Goal: Check status: Check status

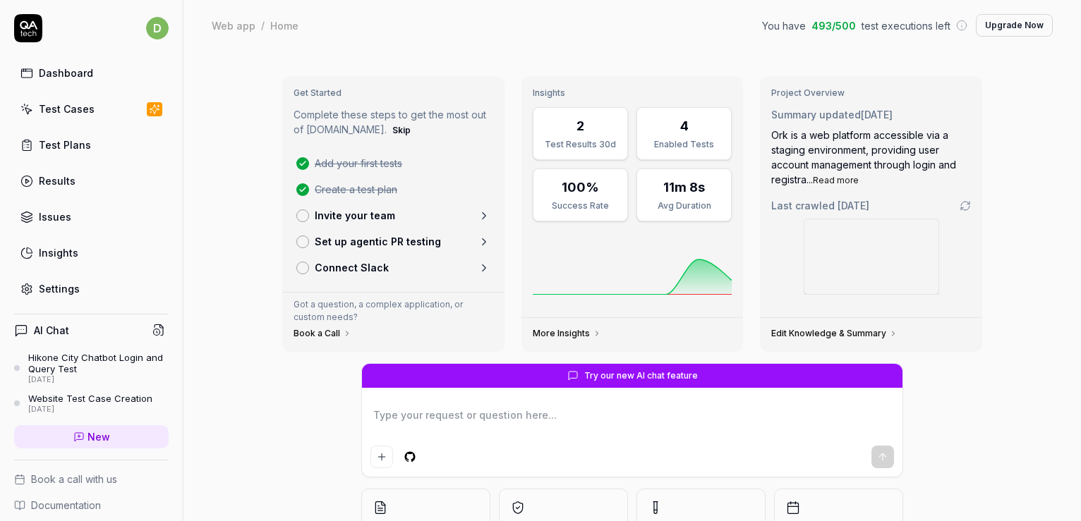
click at [123, 111] on link "Test Cases" at bounding box center [91, 109] width 154 height 28
type textarea "*"
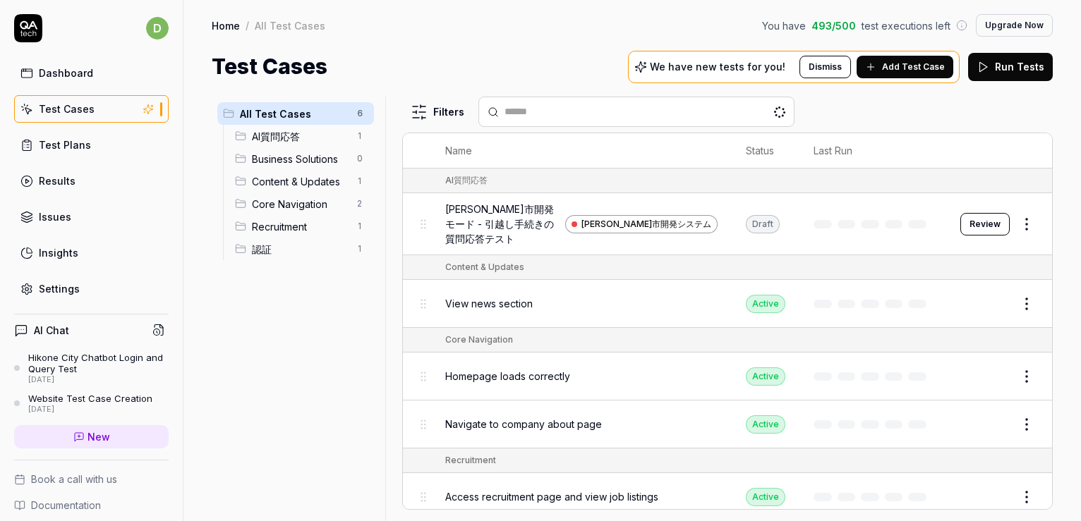
click at [506, 219] on span "[PERSON_NAME]市開発モード - 引越し手続きの質問応答テスト" at bounding box center [502, 224] width 114 height 44
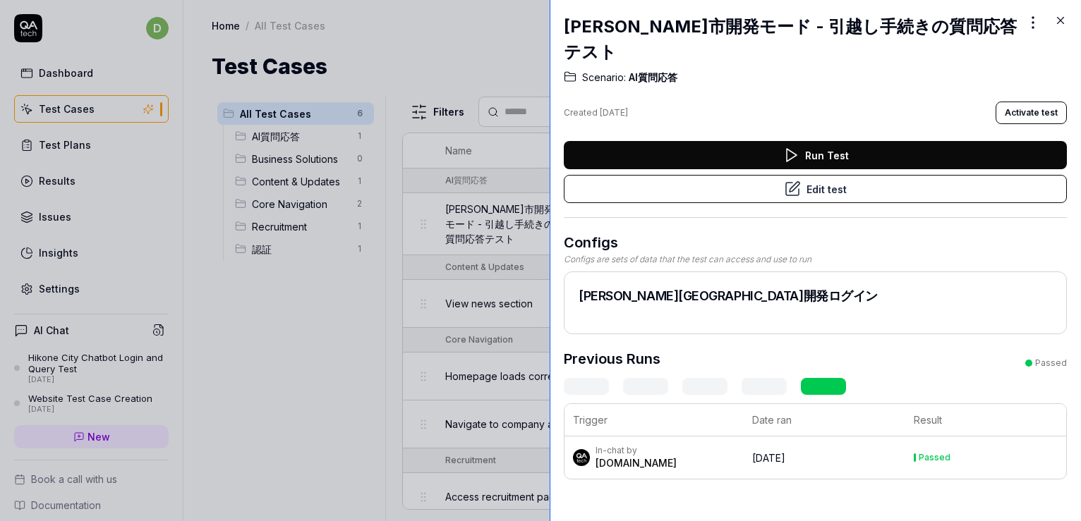
drag, startPoint x: 772, startPoint y: 212, endPoint x: 541, endPoint y: 212, distance: 230.7
click at [549, 212] on div at bounding box center [554, 260] width 11 height 521
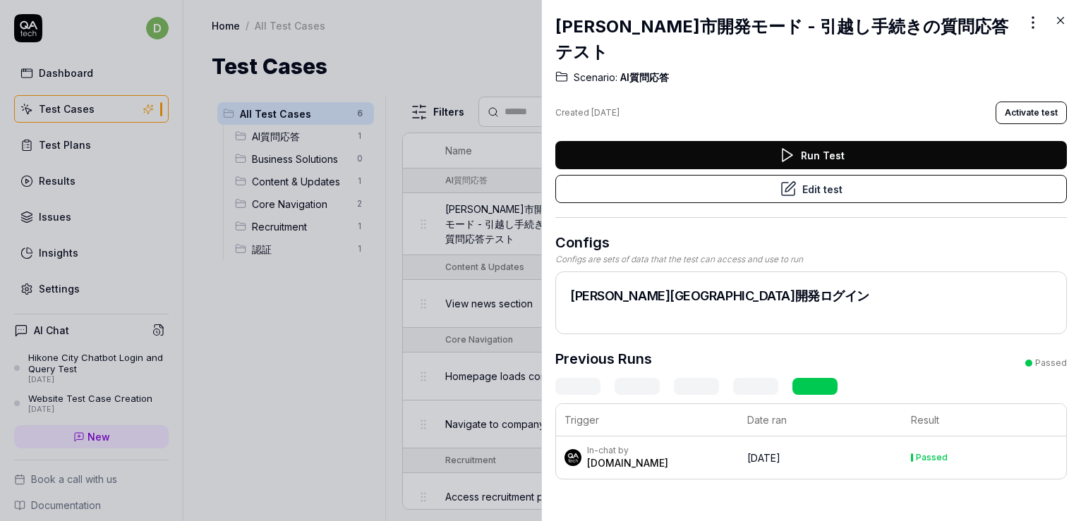
click at [650, 445] on div "In-chat by [DOMAIN_NAME]" at bounding box center [648, 457] width 169 height 25
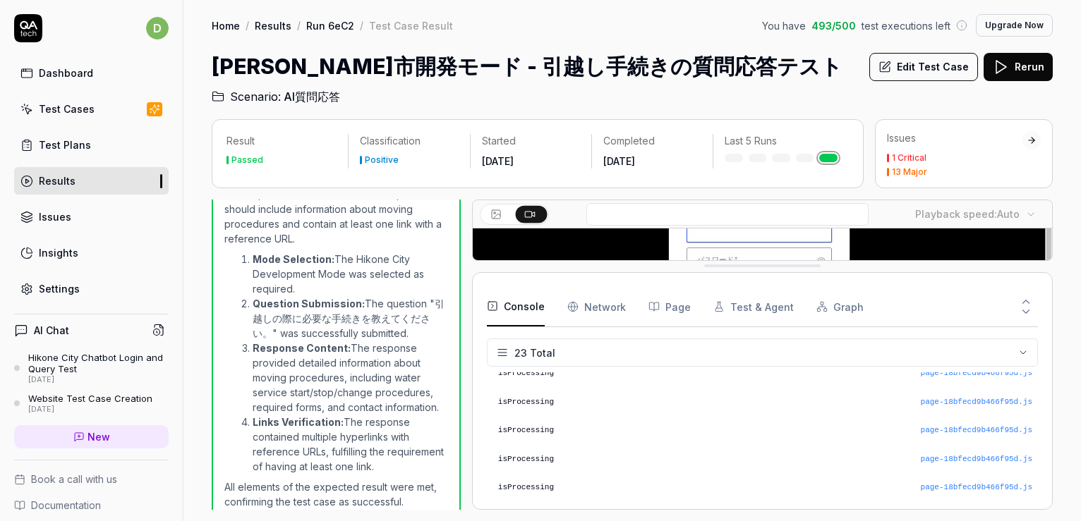
scroll to position [577, 0]
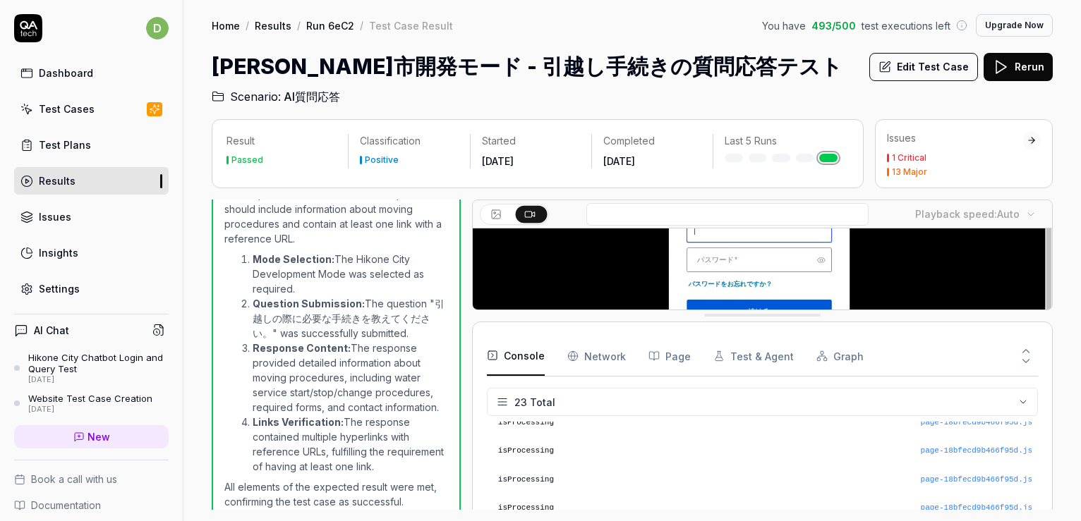
drag, startPoint x: 717, startPoint y: 442, endPoint x: 710, endPoint y: 315, distance: 126.5
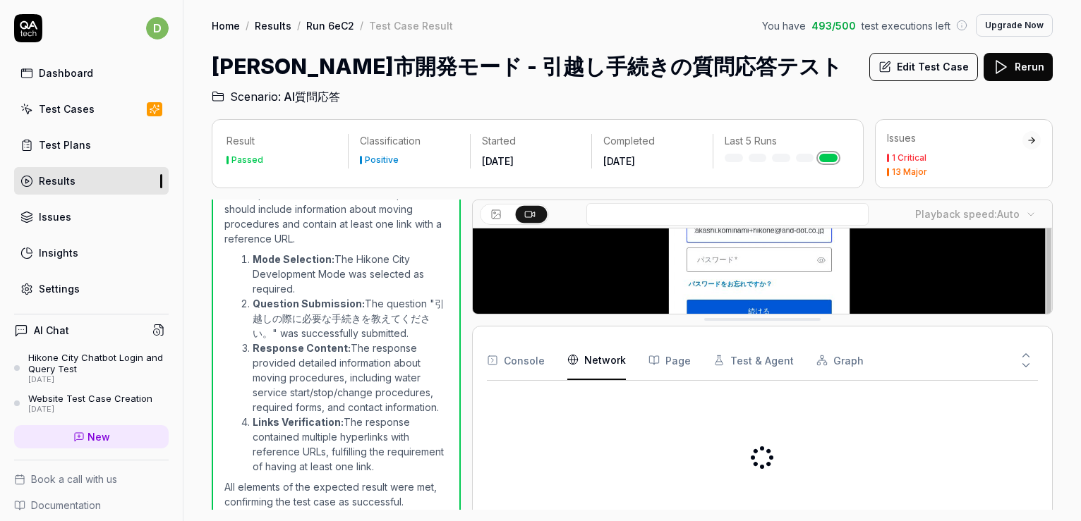
click at [599, 351] on Requests "Network" at bounding box center [596, 361] width 59 height 40
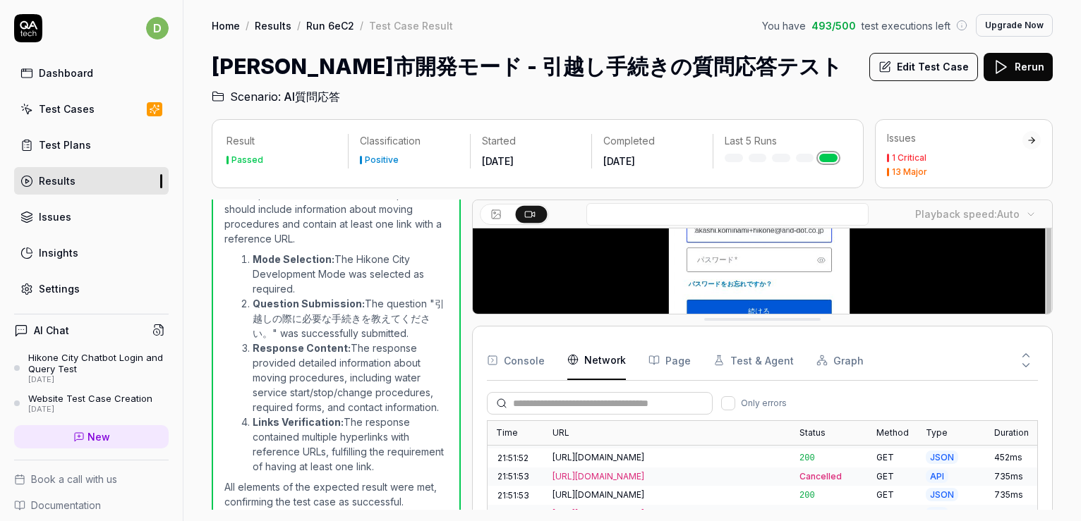
scroll to position [656, 0]
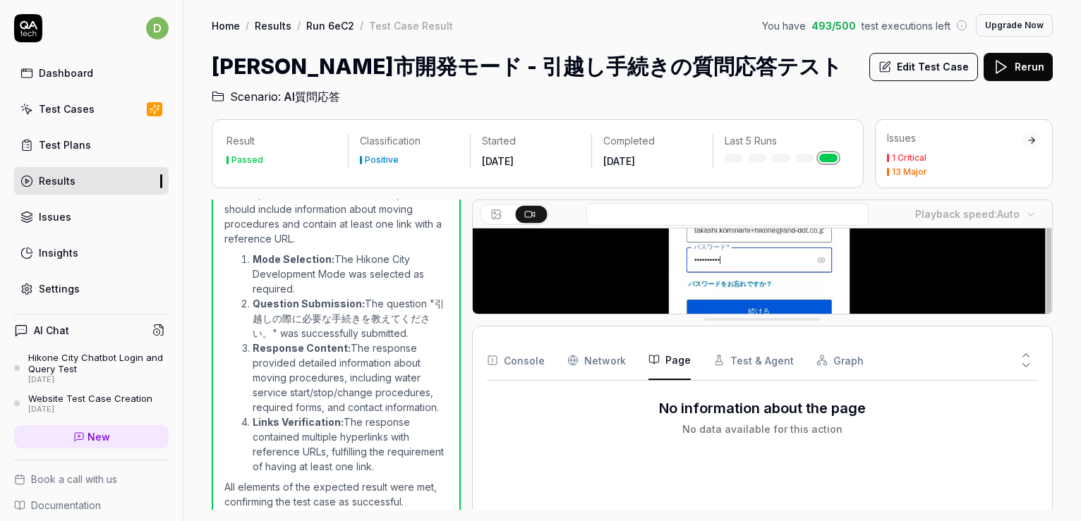
click at [683, 365] on button "Page" at bounding box center [669, 361] width 42 height 40
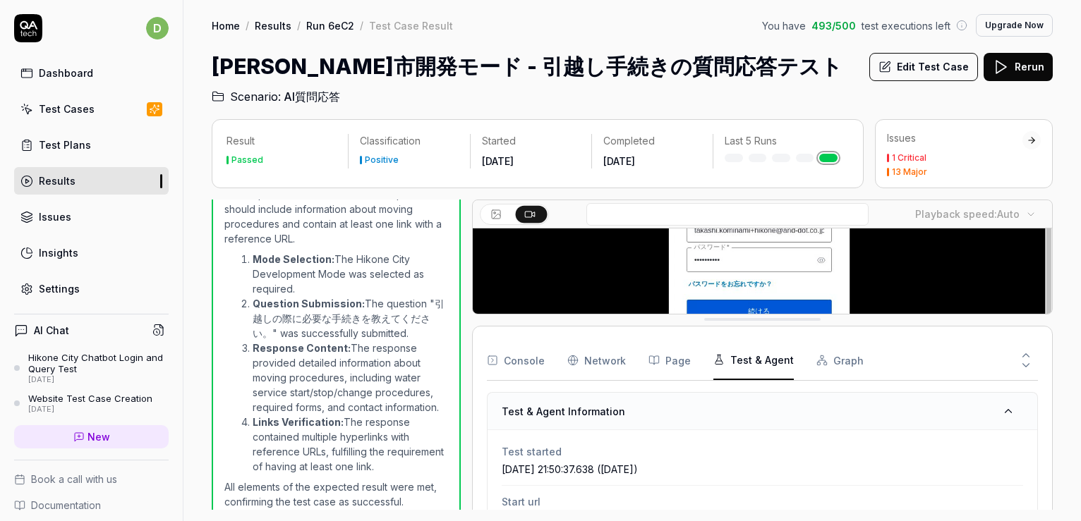
click at [754, 368] on button "Test & Agent" at bounding box center [753, 361] width 80 height 40
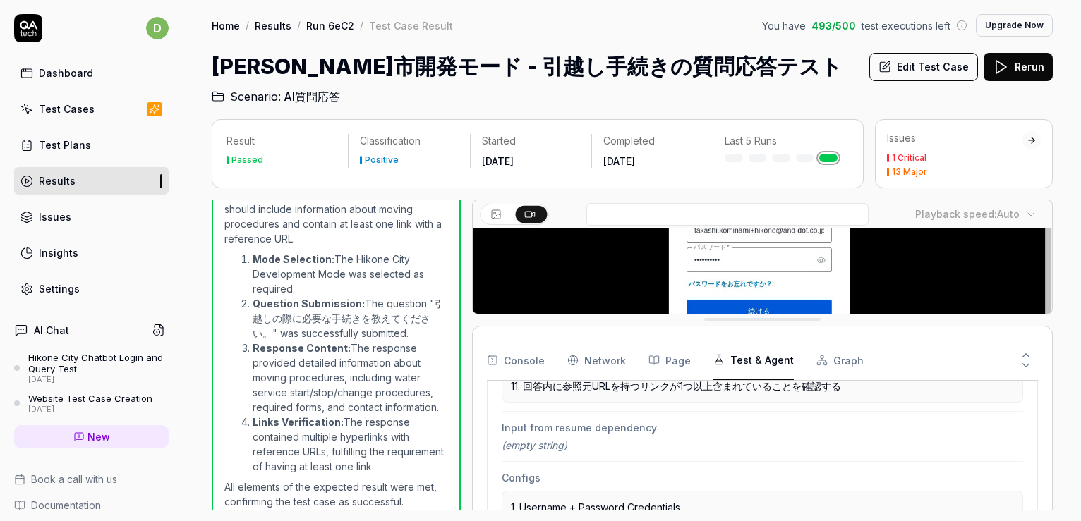
scroll to position [468, 0]
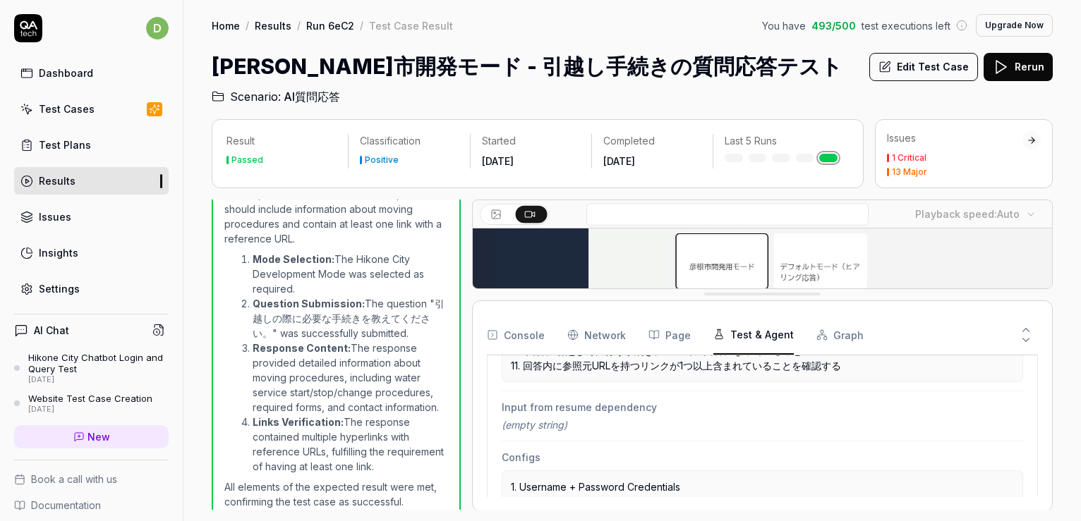
drag, startPoint x: 776, startPoint y: 318, endPoint x: 776, endPoint y: 293, distance: 25.4
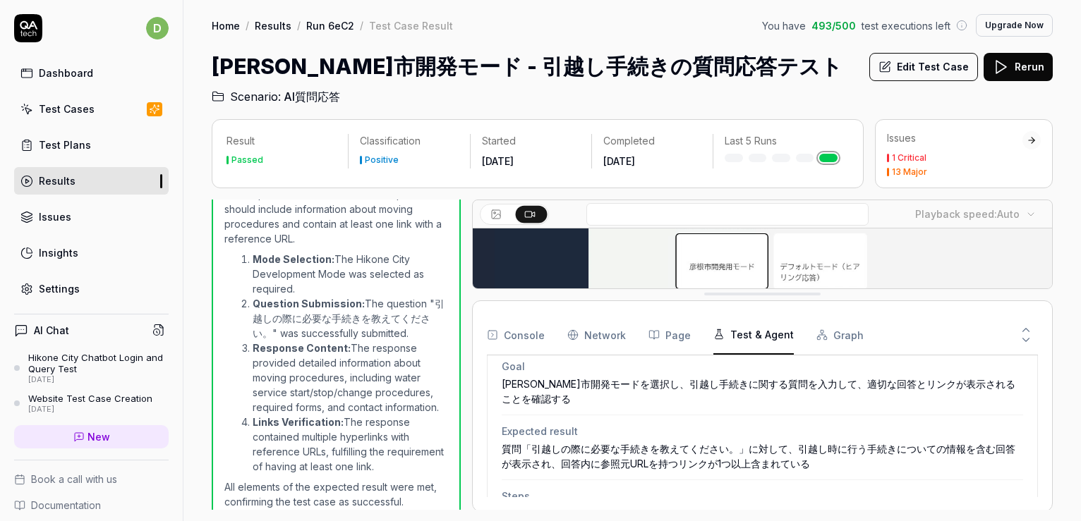
scroll to position [162, 0]
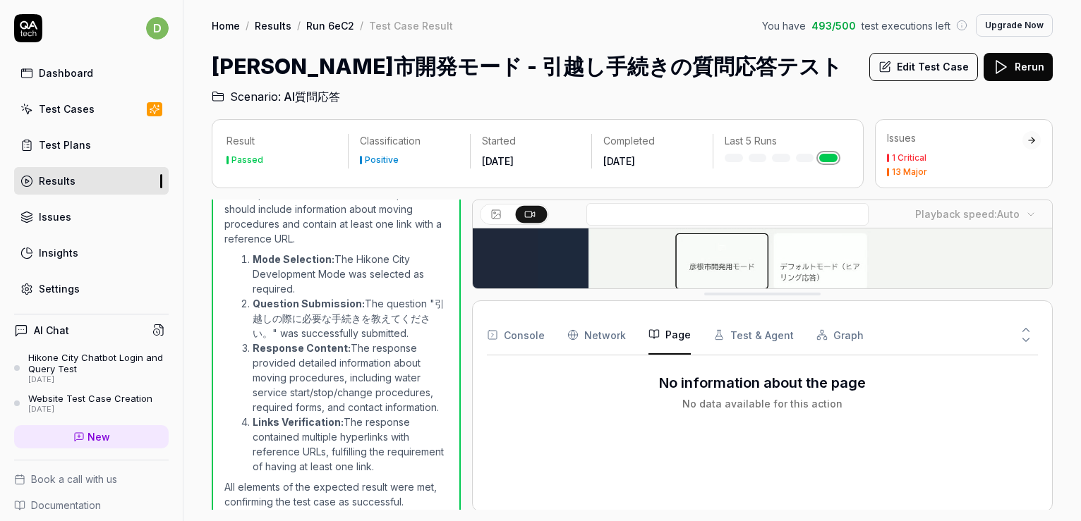
click at [665, 339] on button "Page" at bounding box center [669, 335] width 42 height 40
click at [598, 320] on Requests "Network" at bounding box center [596, 335] width 59 height 40
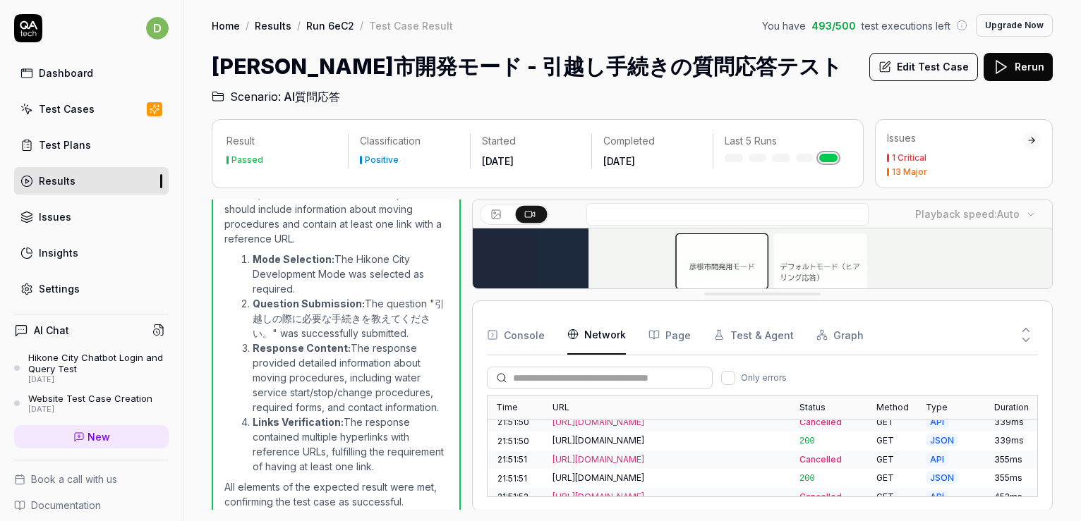
scroll to position [656, 0]
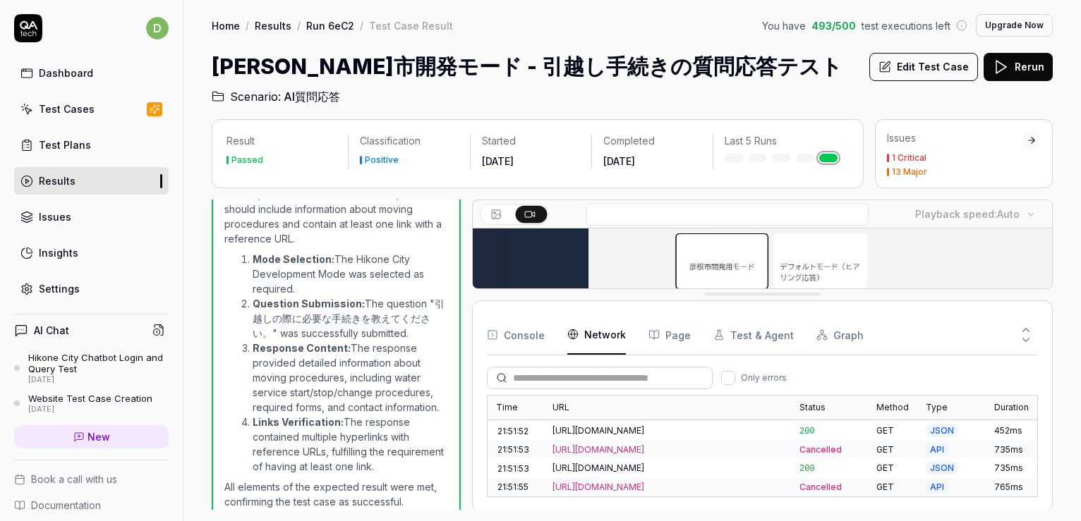
click at [538, 338] on button "Console" at bounding box center [516, 335] width 58 height 40
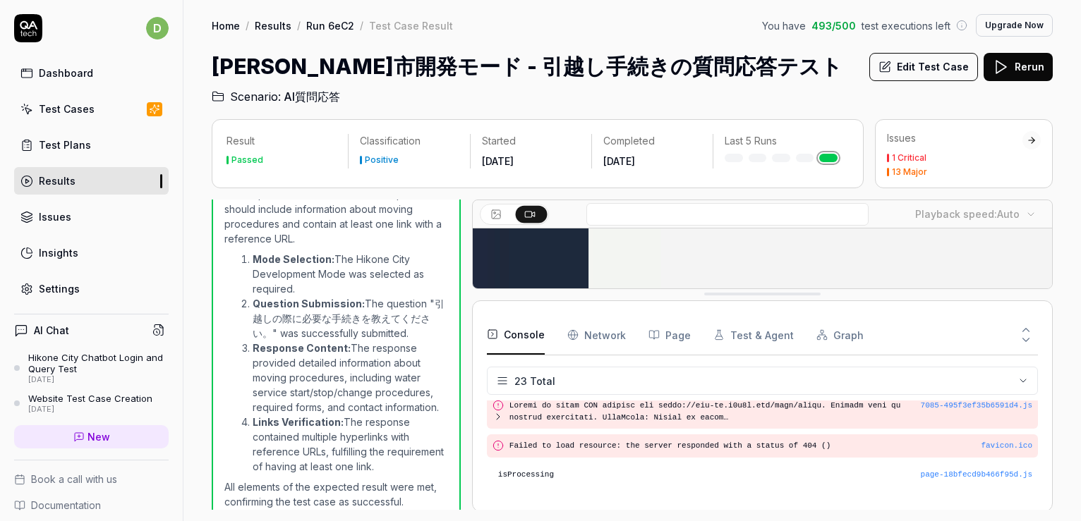
scroll to position [0, 0]
